Goal: Transaction & Acquisition: Purchase product/service

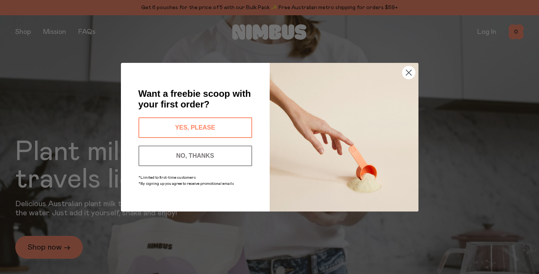
click at [407, 74] on circle "Close dialog" at bounding box center [408, 72] width 13 height 13
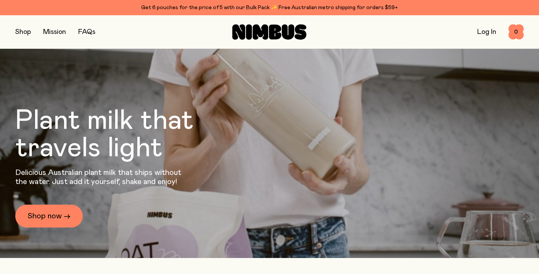
scroll to position [32, 0]
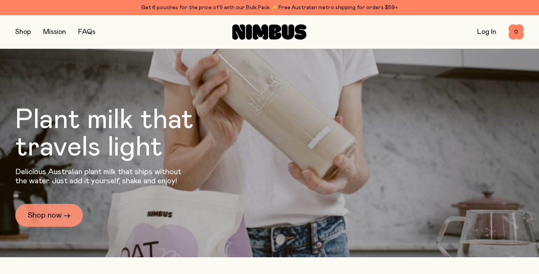
click at [44, 212] on link "Shop now →" at bounding box center [49, 215] width 68 height 23
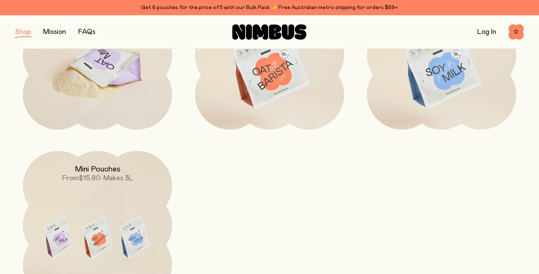
scroll to position [151, 0]
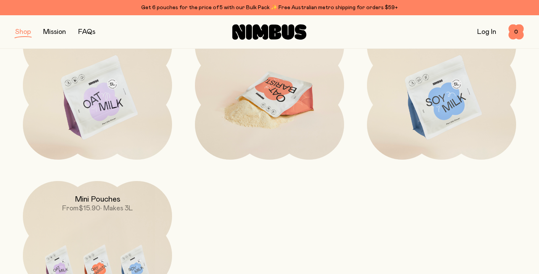
click at [248, 95] on img at bounding box center [269, 98] width 149 height 175
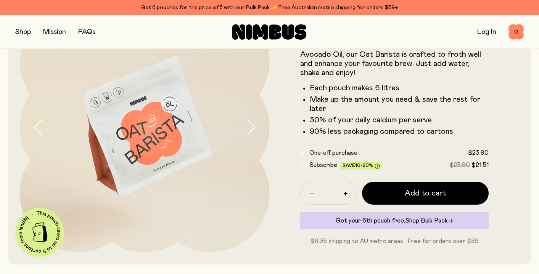
scroll to position [73, 0]
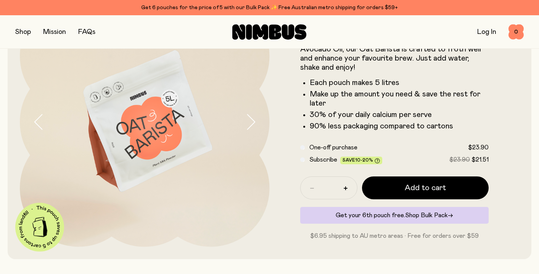
click at [422, 214] on span "Shop Bulk Pack" at bounding box center [426, 216] width 43 height 6
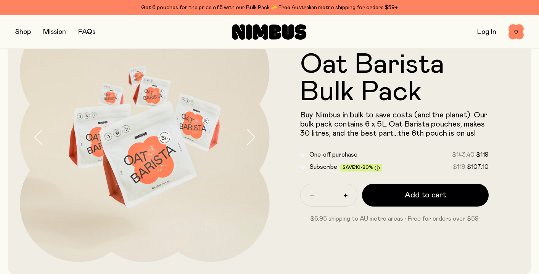
scroll to position [61, 0]
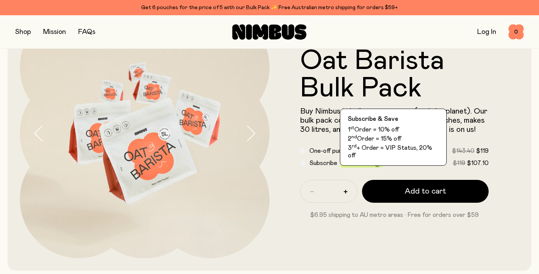
click at [375, 163] on icon at bounding box center [377, 164] width 5 height 5
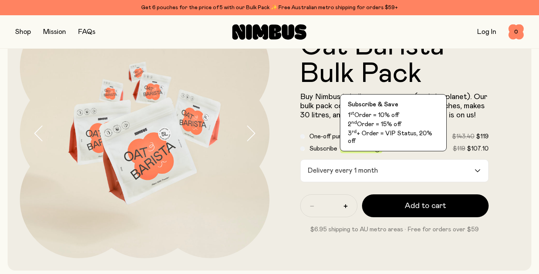
click at [375, 149] on icon at bounding box center [377, 149] width 5 height 5
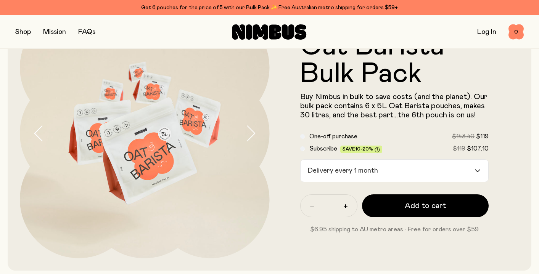
click at [375, 149] on icon at bounding box center [377, 149] width 5 height 5
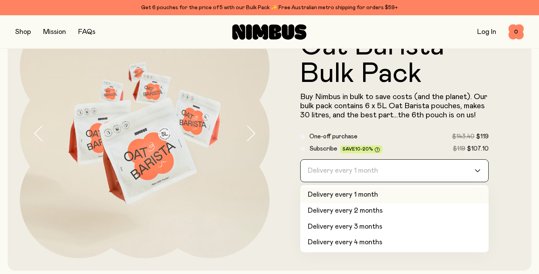
click at [366, 176] on div "Delivery every 1 month" at bounding box center [388, 171] width 174 height 22
click at [286, 215] on form "Oat Barista Bulk Pack Buy Nimbus in bulk to save costs (and the planet). Our bu…" at bounding box center [395, 133] width 250 height 201
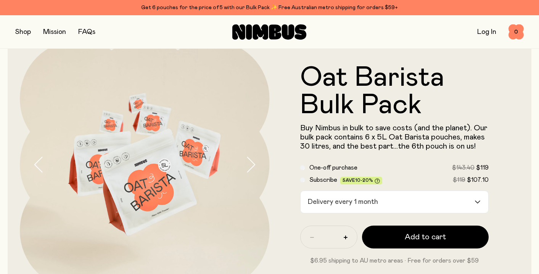
scroll to position [31, 0]
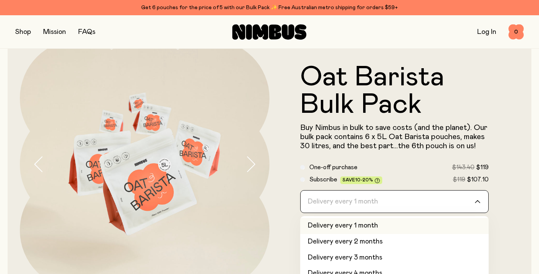
click at [344, 205] on div "Delivery every 1 month" at bounding box center [388, 202] width 174 height 22
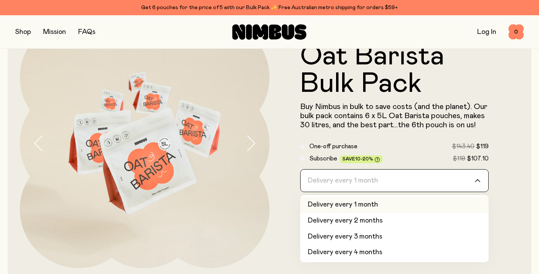
scroll to position [53, 0]
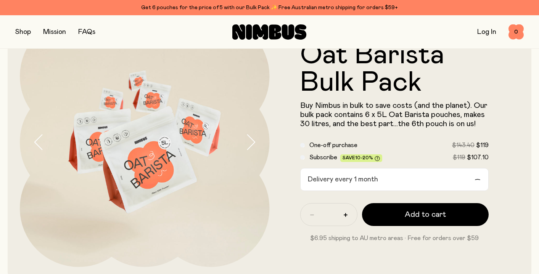
click at [286, 206] on form "Oat Barista Bulk Pack Buy Nimbus in bulk to save costs (and the planet). Our bu…" at bounding box center [395, 142] width 250 height 201
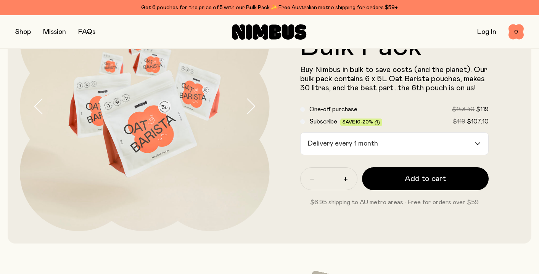
scroll to position [90, 0]
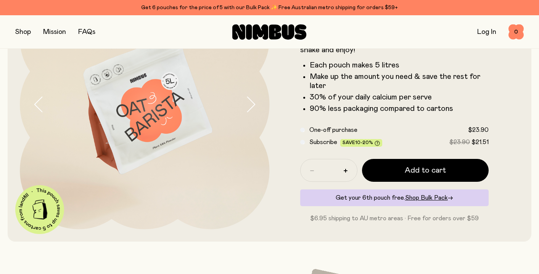
scroll to position [73, 0]
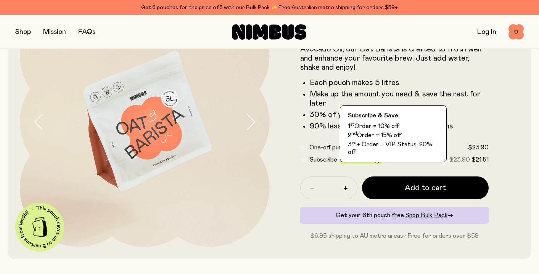
click at [375, 160] on icon at bounding box center [377, 160] width 5 height 5
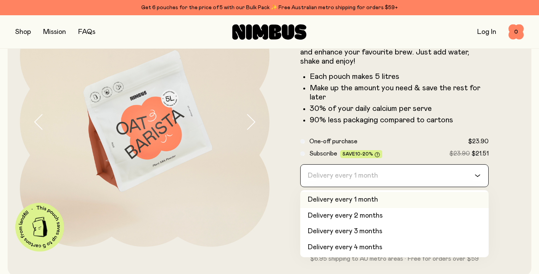
click at [308, 179] on div "Delivery every 1 month" at bounding box center [388, 176] width 174 height 22
click at [292, 193] on form "Oat Barista Packed with fresh Australian Oats and enriched with Avocado Oil, ou…" at bounding box center [395, 130] width 250 height 266
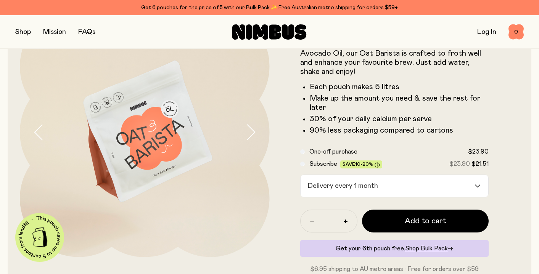
scroll to position [51, 0]
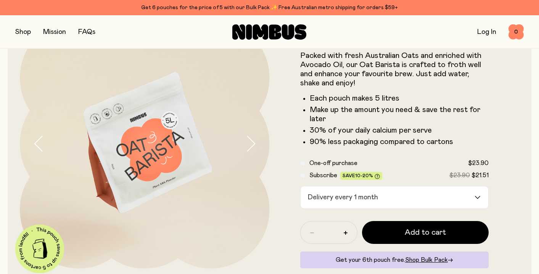
click at [257, 140] on button "button" at bounding box center [257, 144] width 24 height 250
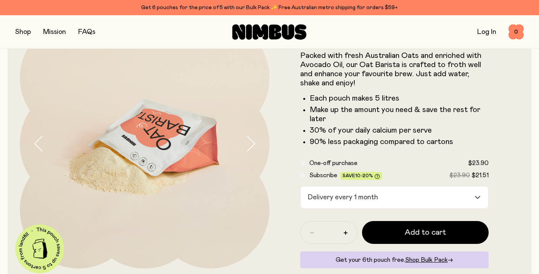
click at [257, 140] on button "button" at bounding box center [257, 144] width 24 height 250
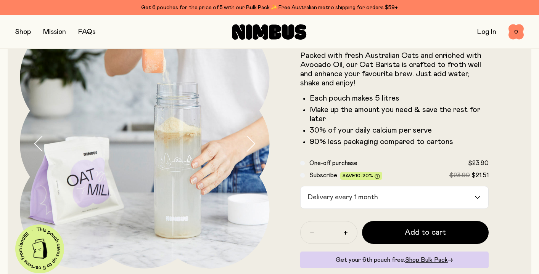
click at [257, 140] on button "button" at bounding box center [257, 144] width 24 height 250
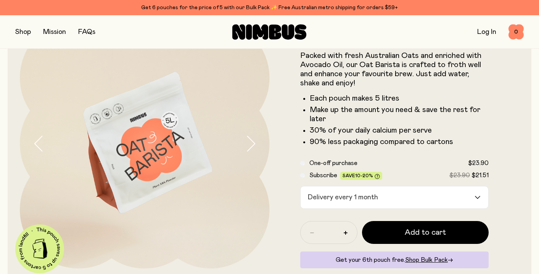
click at [257, 141] on button "button" at bounding box center [257, 144] width 24 height 250
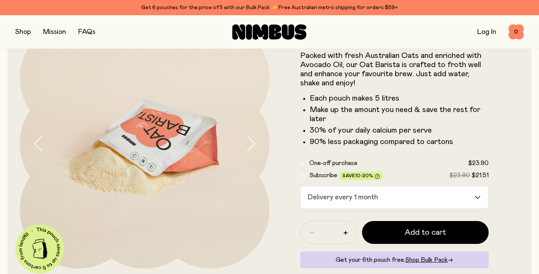
click at [257, 141] on button "button" at bounding box center [257, 144] width 24 height 250
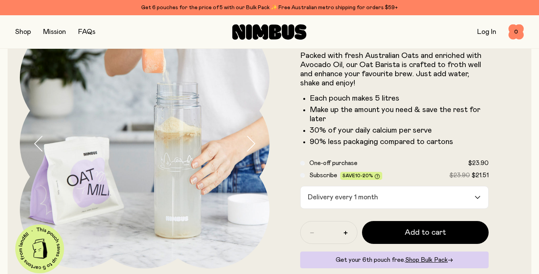
click at [257, 141] on button "button" at bounding box center [257, 144] width 24 height 250
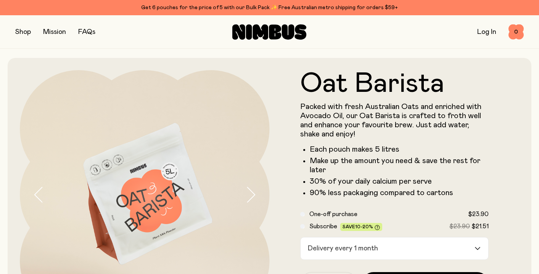
scroll to position [51, 0]
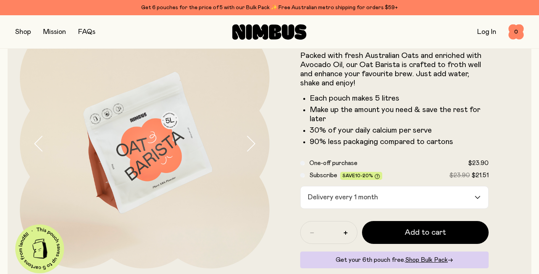
click at [406, 194] on input "Search for option" at bounding box center [427, 198] width 93 height 22
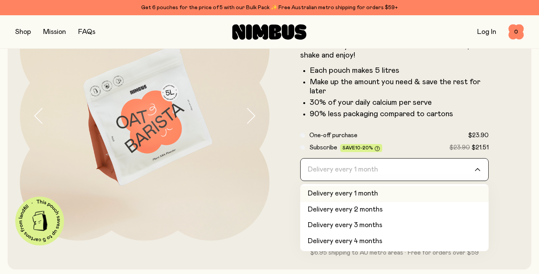
scroll to position [98, 0]
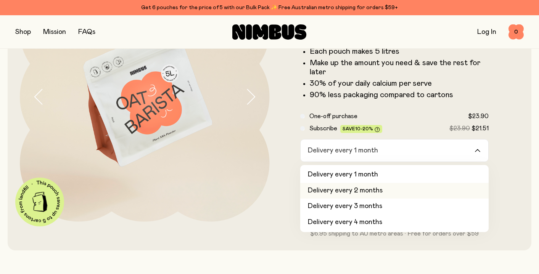
click at [497, 197] on form "Oat Barista Packed with fresh Australian Oats and enriched with Avocado Oil, ou…" at bounding box center [395, 105] width 250 height 266
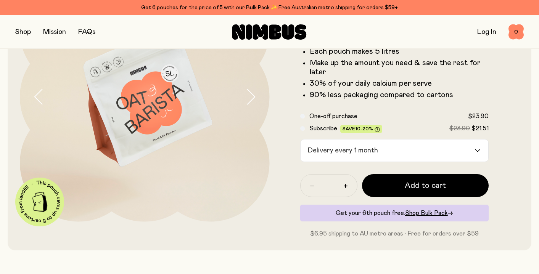
click at [477, 145] on div "Loading..." at bounding box center [482, 151] width 14 height 22
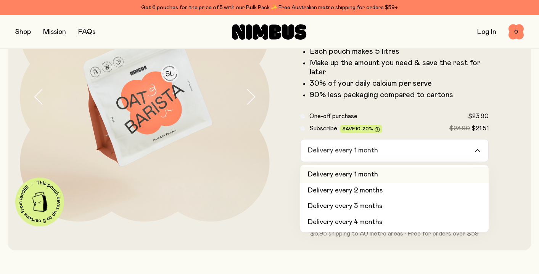
click at [511, 149] on form "Oat Barista Packed with fresh Australian Oats and enriched with Avocado Oil, ou…" at bounding box center [395, 105] width 250 height 266
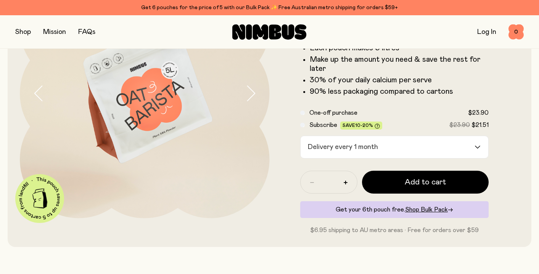
scroll to position [103, 0]
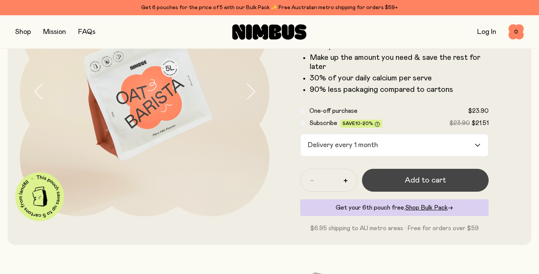
click at [394, 178] on button "Add to cart" at bounding box center [425, 180] width 127 height 23
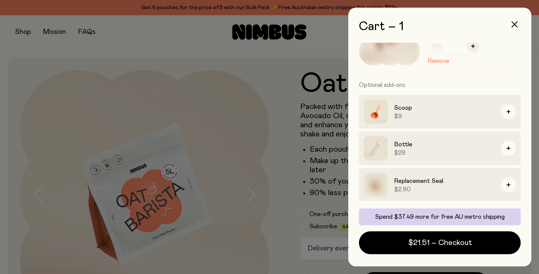
scroll to position [48, 0]
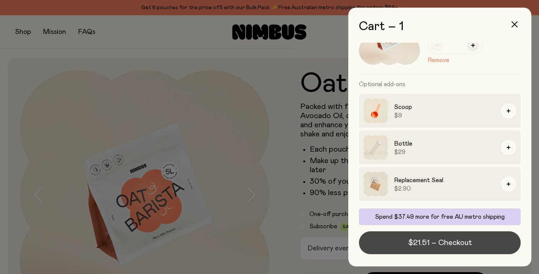
click at [423, 246] on span "$21.51 – Checkout" at bounding box center [440, 243] width 64 height 11
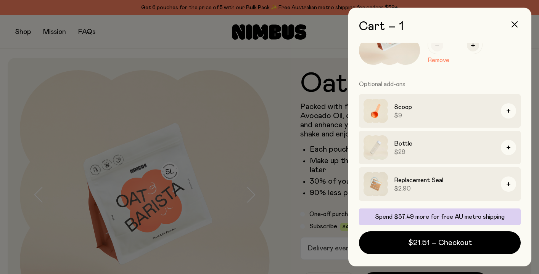
scroll to position [0, 0]
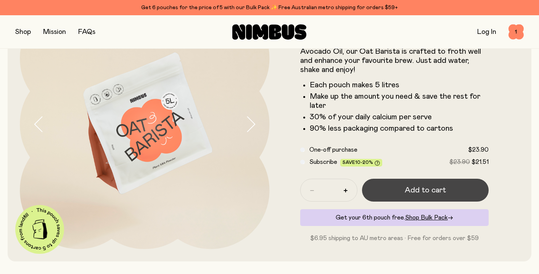
scroll to position [77, 0]
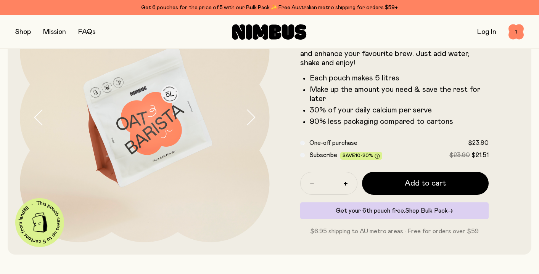
click at [429, 210] on span "Shop Bulk Pack" at bounding box center [426, 211] width 43 height 6
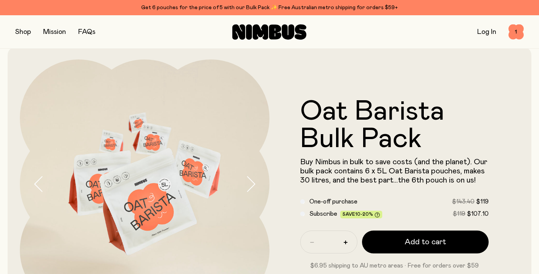
scroll to position [13, 0]
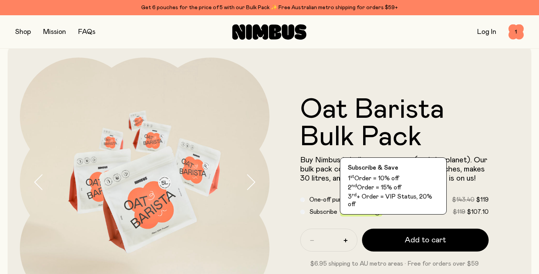
click at [375, 213] on icon at bounding box center [377, 213] width 5 height 5
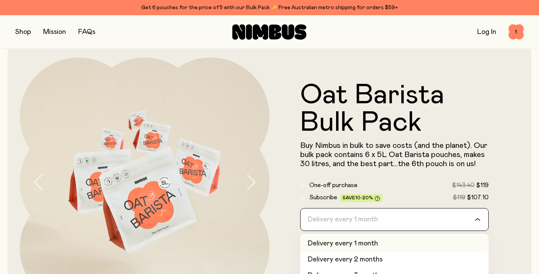
click at [359, 219] on div "Delivery every 1 month" at bounding box center [388, 220] width 174 height 22
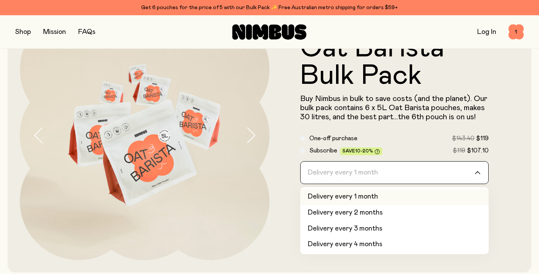
scroll to position [63, 0]
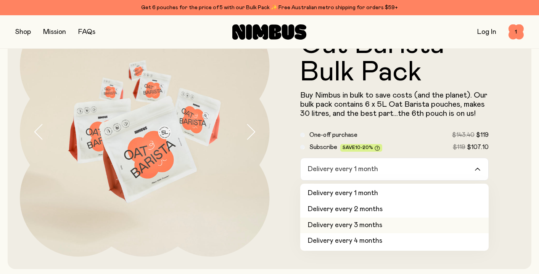
click at [276, 245] on div "Oat Barista Bulk Pack Buy Nimbus in bulk to save costs (and the planet). Our bu…" at bounding box center [395, 132] width 250 height 250
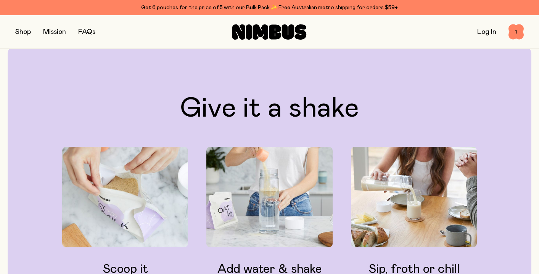
scroll to position [685, 0]
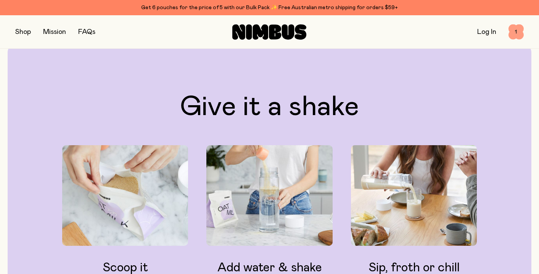
click at [513, 32] on span "1" at bounding box center [516, 31] width 15 height 15
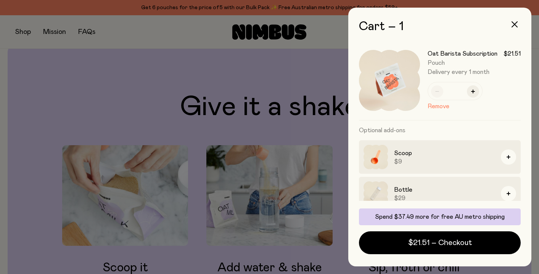
scroll to position [0, 0]
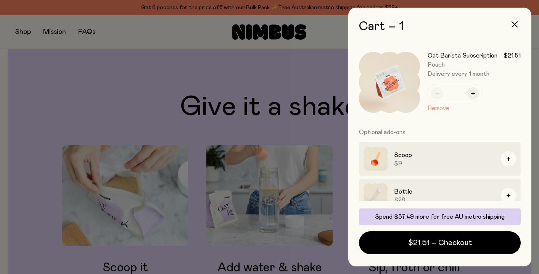
click at [441, 108] on button "Remove" at bounding box center [439, 108] width 22 height 9
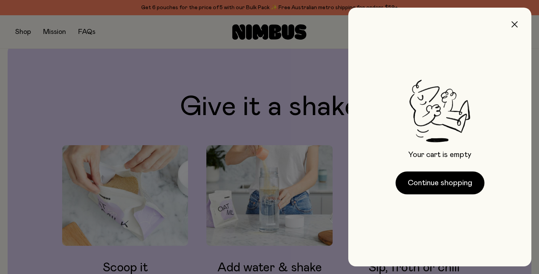
click at [514, 23] on icon "button" at bounding box center [515, 24] width 6 height 6
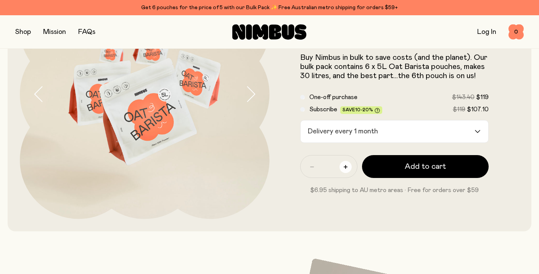
scroll to position [117, 0]
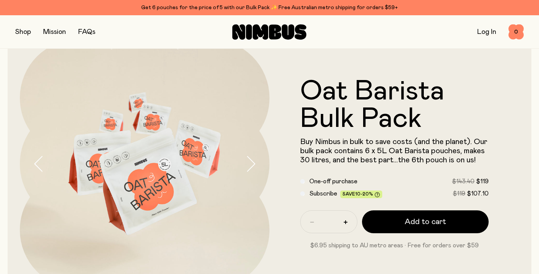
scroll to position [31, 0]
click at [24, 28] on button "button" at bounding box center [23, 32] width 16 height 11
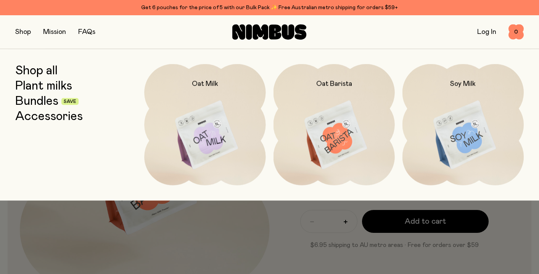
click at [48, 72] on link "Shop all" at bounding box center [36, 71] width 42 height 14
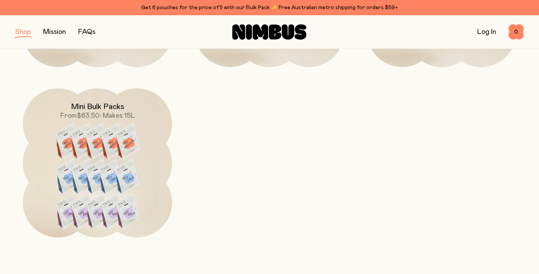
scroll to position [847, 0]
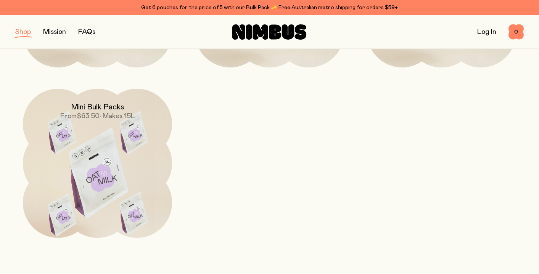
click at [116, 161] on img at bounding box center [97, 176] width 149 height 175
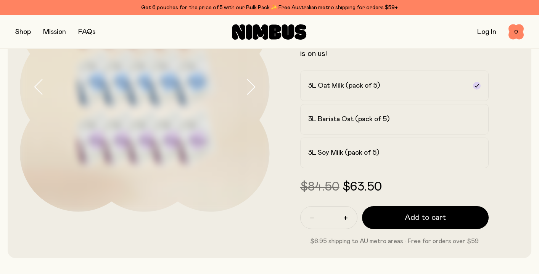
scroll to position [111, 0]
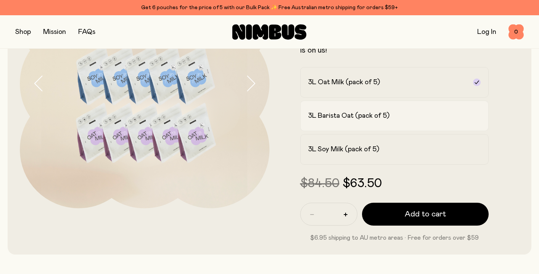
click at [320, 119] on h2 "3L Barista Oat (pack of 5)" at bounding box center [348, 115] width 81 height 9
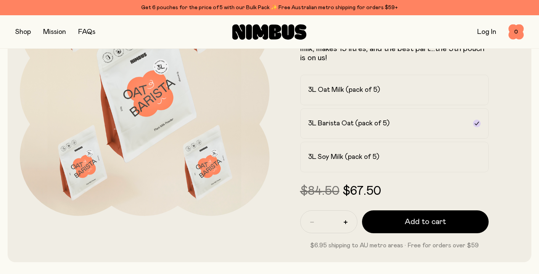
scroll to position [102, 0]
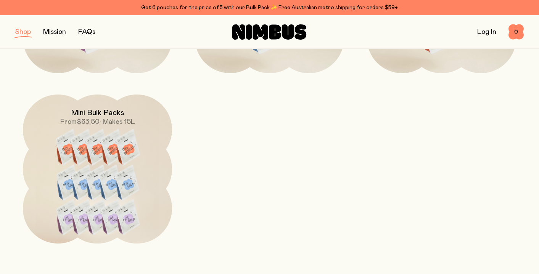
scroll to position [846, 0]
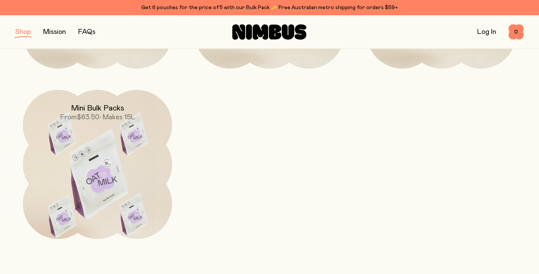
click at [85, 170] on img at bounding box center [97, 178] width 149 height 176
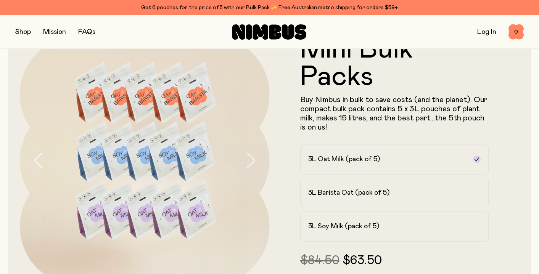
scroll to position [42, 0]
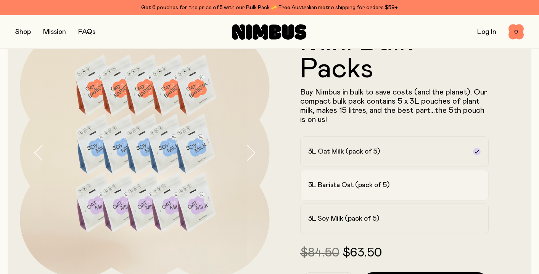
click at [338, 192] on label "3L Barista Oat (pack of 5)" at bounding box center [394, 185] width 189 height 31
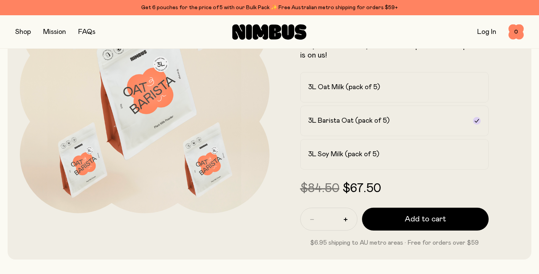
scroll to position [107, 0]
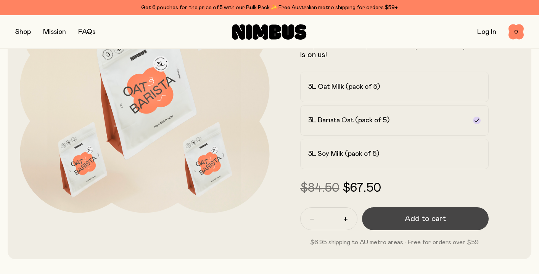
click at [416, 217] on span "Add to cart" at bounding box center [425, 219] width 41 height 11
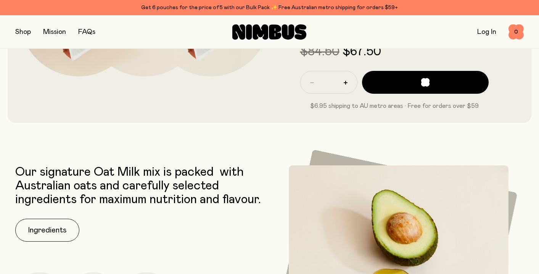
scroll to position [244, 0]
